Goal: Transaction & Acquisition: Purchase product/service

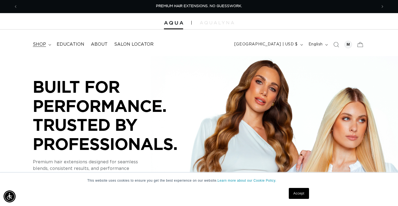
click at [42, 45] on span "shop" at bounding box center [39, 45] width 13 height 6
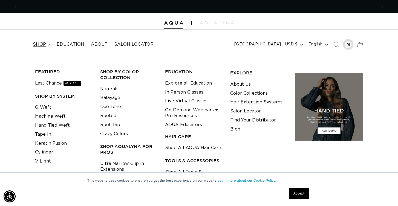
scroll to position [0, 718]
click at [348, 45] on div at bounding box center [348, 45] width 8 height 8
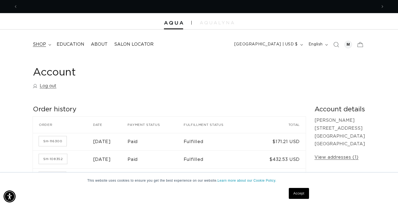
scroll to position [0, 718]
click at [48, 44] on icon at bounding box center [49, 45] width 3 height 2
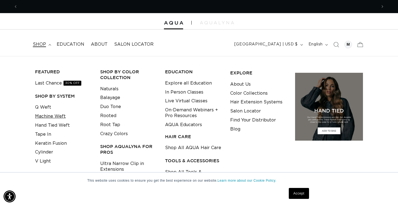
scroll to position [0, 359]
click at [49, 113] on link "Machine Weft" at bounding box center [50, 116] width 31 height 9
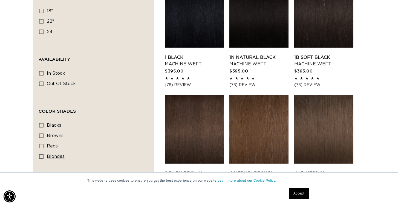
click at [40, 156] on icon at bounding box center [41, 156] width 4 height 4
click at [40, 156] on input "blondes blondes (20 products)" at bounding box center [41, 156] width 4 height 4
checkbox input "true"
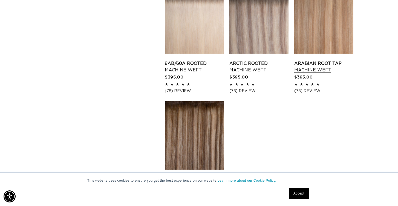
click at [330, 60] on link "Arabian Root Tap Machine Weft" at bounding box center [323, 66] width 59 height 13
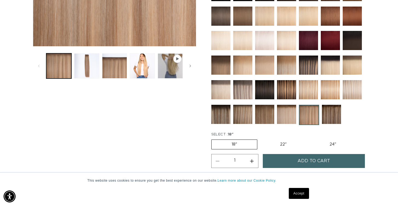
scroll to position [193, 0]
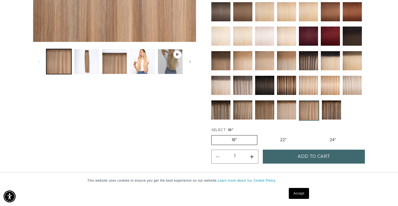
click at [290, 140] on label "22" Variant sold out or unavailable" at bounding box center [283, 139] width 46 height 9
click at [260, 134] on input "22" Variant sold out or unavailable" at bounding box center [260, 134] width 0 height 0
radio input "true"
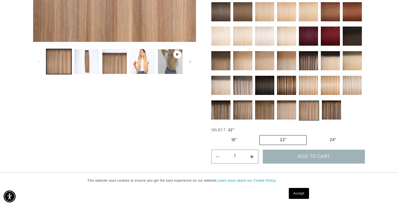
scroll to position [0, 718]
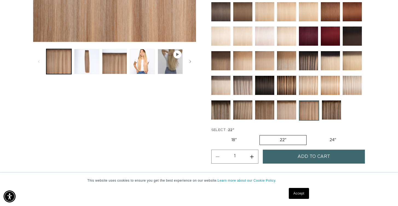
click at [321, 159] on span "Add to cart" at bounding box center [313, 157] width 33 height 14
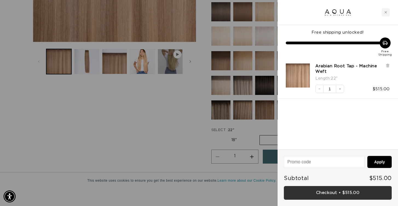
scroll to position [0, 718]
click at [335, 194] on link "Checkout • $515.00" at bounding box center [338, 193] width 108 height 14
